Goal: Complete application form: Complete application form

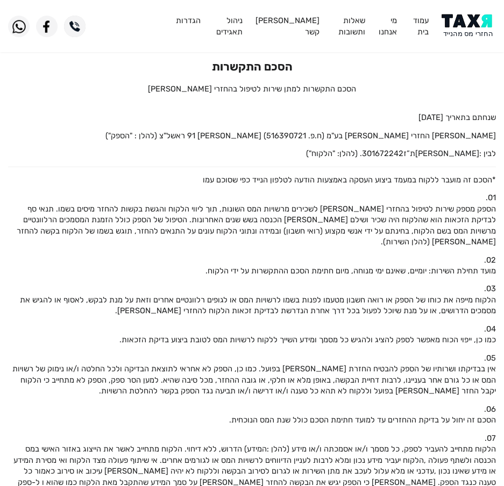
click at [468, 30] on img at bounding box center [469, 26] width 54 height 24
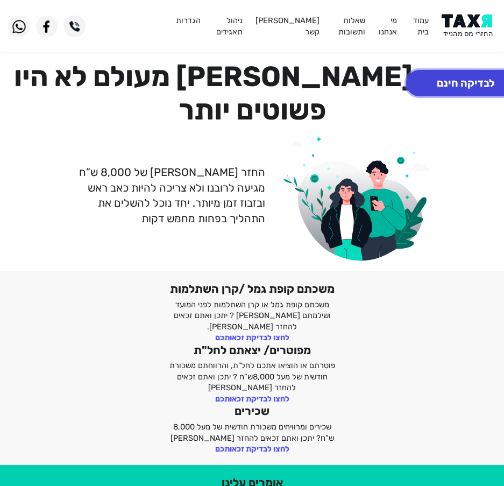
click at [465, 82] on button "לבדיקה חינם" at bounding box center [465, 83] width 119 height 26
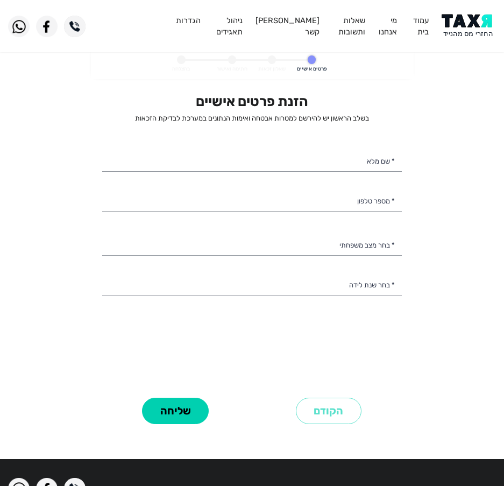
select select
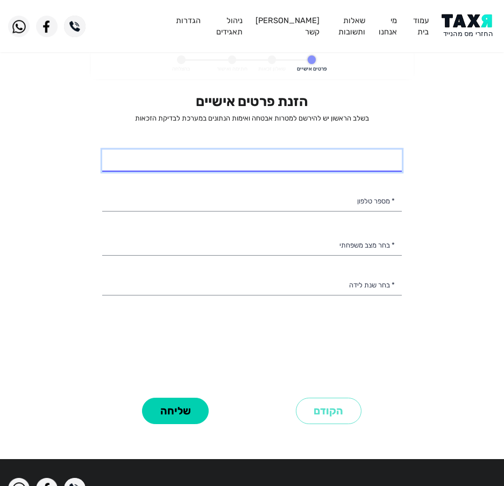
click at [350, 167] on input "* שם מלא" at bounding box center [252, 161] width 300 height 23
type input "כ"
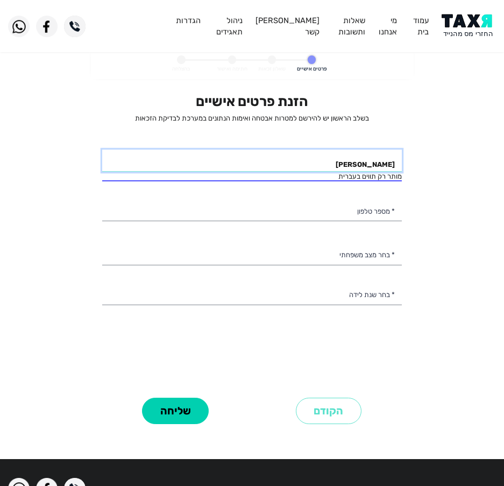
type input "[PERSON_NAME]"
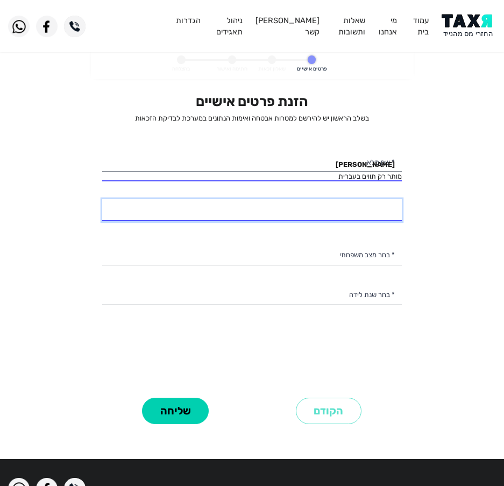
click at [364, 216] on div "הזנת פרטים אישיים בשלב הראשון יש להירשם למטרות אבטחה ואימות הנתונים במערכת לבדי…" at bounding box center [252, 243] width 300 height 301
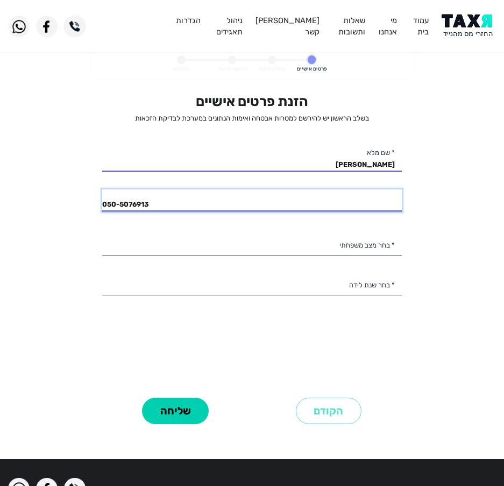
type input "050-5076913"
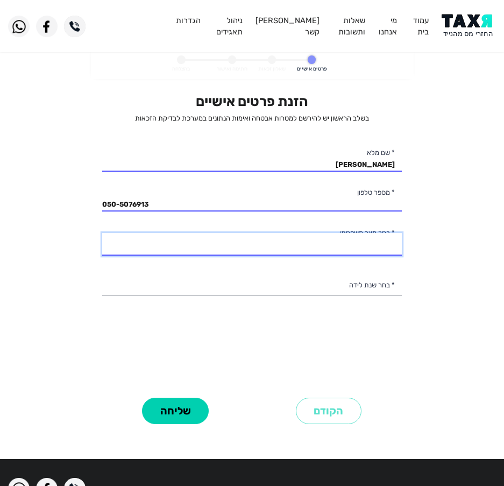
click at [198, 236] on select "רווק/ה נשוי/[PERSON_NAME]/ה אלמן/נה" at bounding box center [252, 244] width 300 height 23
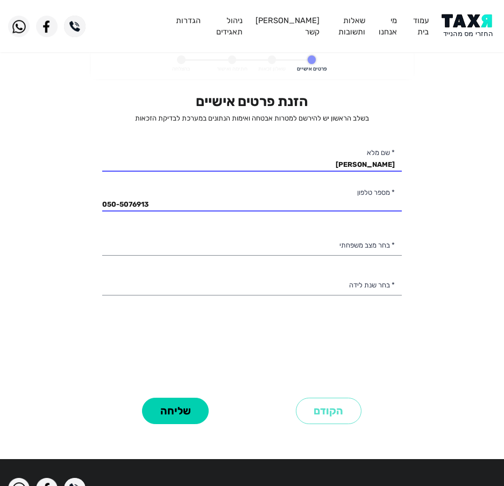
click at [60, 243] on personal-details "פרטים אישיים שאלון זכאות חתימה ואישור בהצלחה הזנת פרטים אישיים בשלב הראשון יש ל…" at bounding box center [252, 250] width 504 height 403
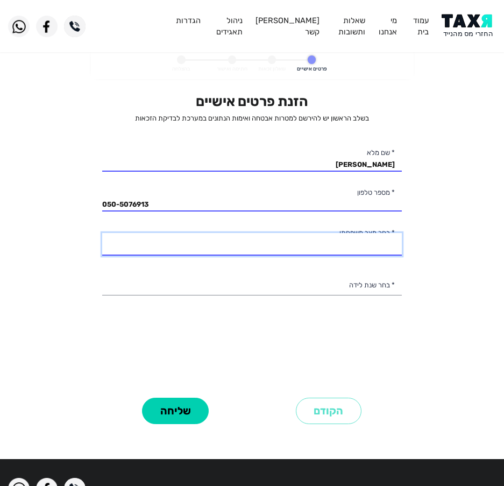
click at [181, 247] on select "רווק/ה נשוי/[PERSON_NAME]/ה אלמן/נה" at bounding box center [252, 244] width 300 height 23
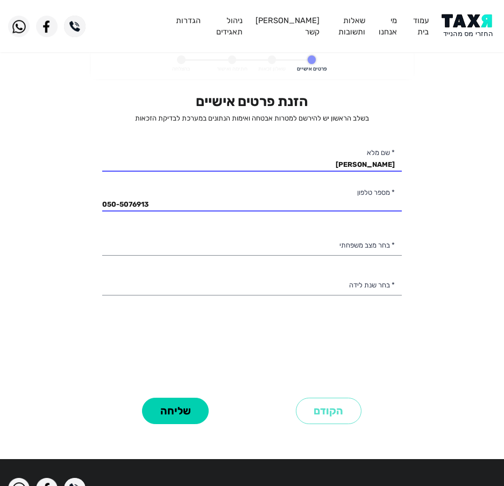
click at [99, 226] on div "הזנת פרטים אישיים בשלב הראשון יש להירשם למטרות אבטחה ואימות הנתונים במערכת לבדי…" at bounding box center [252, 260] width 316 height 334
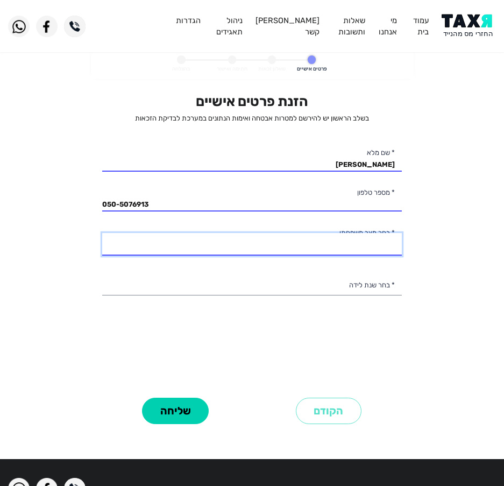
click at [271, 243] on select "רווק/ה נשוי/[PERSON_NAME]/ה אלמן/נה" at bounding box center [252, 244] width 300 height 23
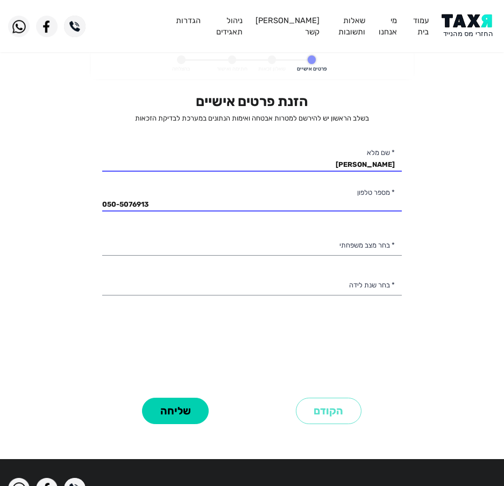
drag, startPoint x: 56, startPoint y: 245, endPoint x: 68, endPoint y: 249, distance: 12.8
click at [56, 245] on personal-details "פרטים אישיים שאלון זכאות חתימה ואישור בהצלחה הזנת פרטים אישיים בשלב הראשון יש ל…" at bounding box center [252, 250] width 504 height 403
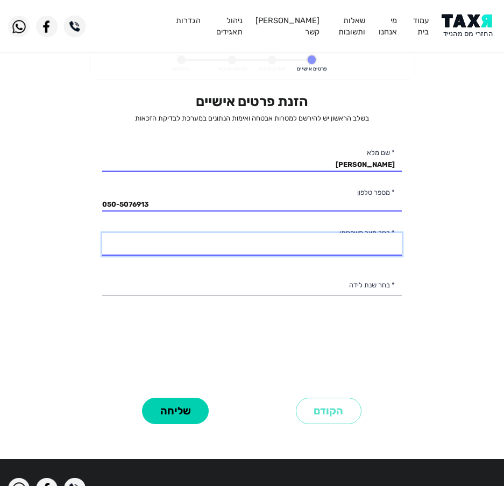
click at [233, 245] on select "רווק/ה נשוי/[PERSON_NAME]/ה אלמן/נה" at bounding box center [252, 244] width 300 height 23
select select "2: Married"
click at [102, 233] on select "רווק/ה נשוי/[PERSON_NAME]/ה אלמן/נה" at bounding box center [252, 244] width 300 height 23
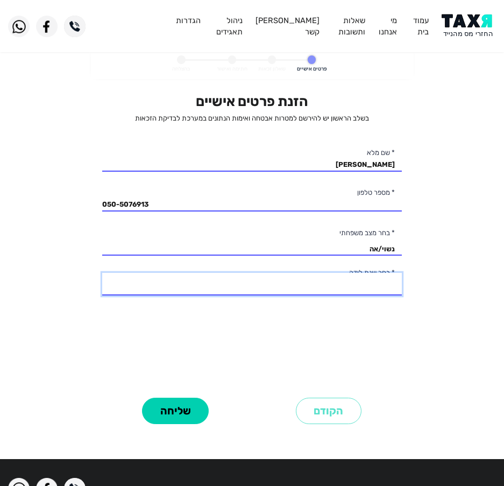
click at [293, 281] on select "2003 2002 2001 2000 1999 1998 1997 1996 1995 1994 1993 1992 1991 1990 1989 1988…" at bounding box center [252, 284] width 300 height 23
select select "44: 1960"
click at [102, 273] on select "2003 2002 2001 2000 1999 1998 1997 1996 1995 1994 1993 1992 1991 1990 1989 1988…" at bounding box center [252, 284] width 300 height 23
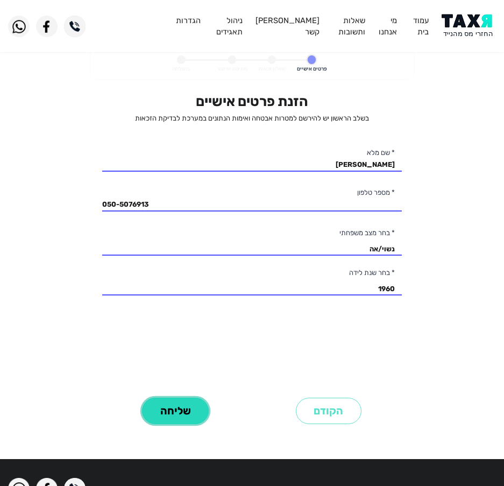
click at [195, 408] on button "שליחה" at bounding box center [175, 411] width 67 height 26
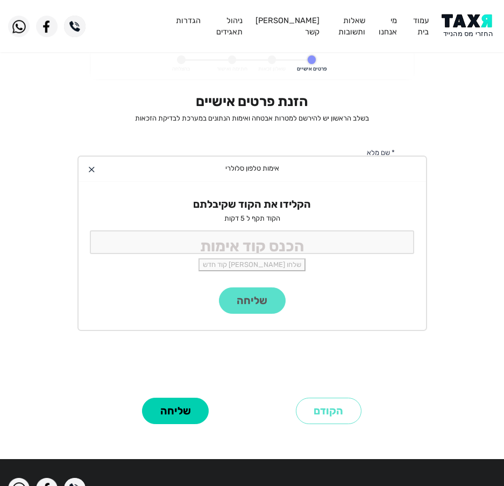
click at [283, 258] on div "שלחו [PERSON_NAME] קוד חדש" at bounding box center [252, 264] width 325 height 13
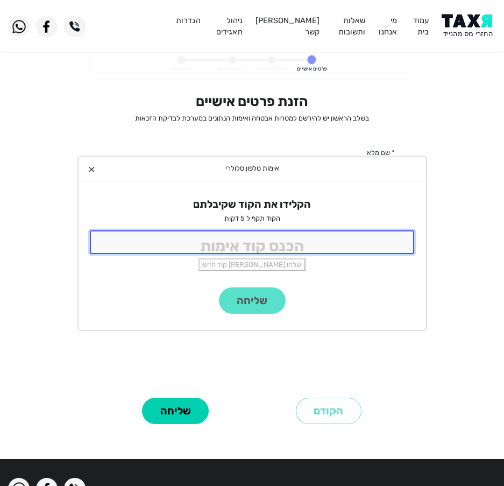
click at [295, 241] on input "tel" at bounding box center [252, 241] width 325 height 23
type input "9988"
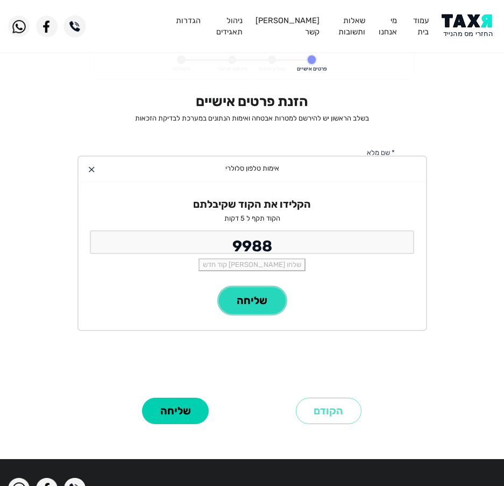
click at [243, 299] on button "שליחה" at bounding box center [252, 300] width 67 height 26
